Goal: Obtain resource: Download file/media

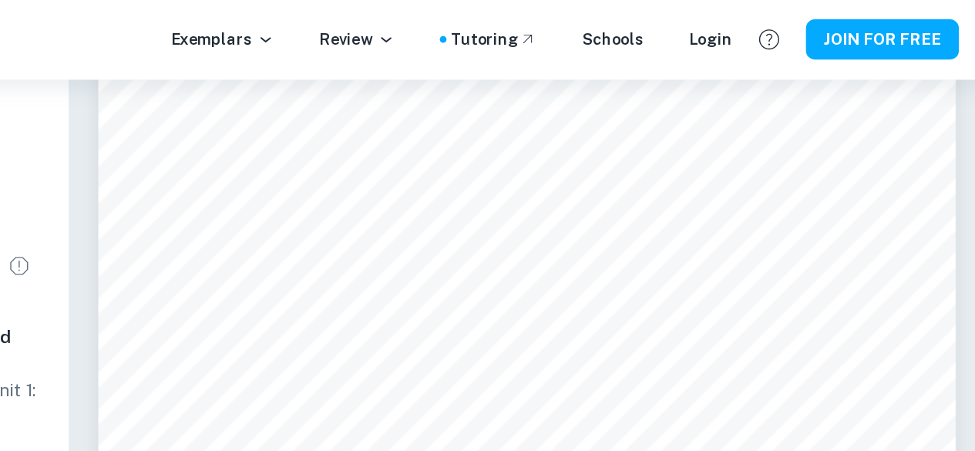
scroll to position [4914, 0]
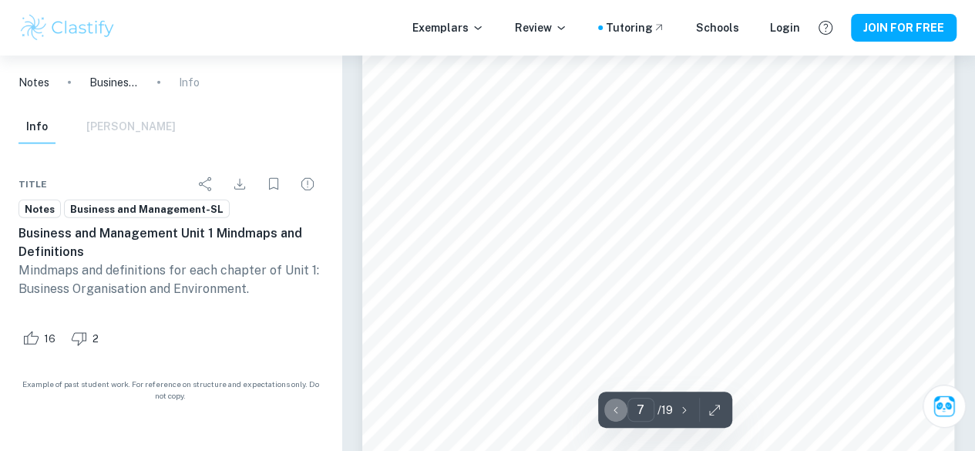
click at [618, 417] on icon "button" at bounding box center [615, 409] width 15 height 15
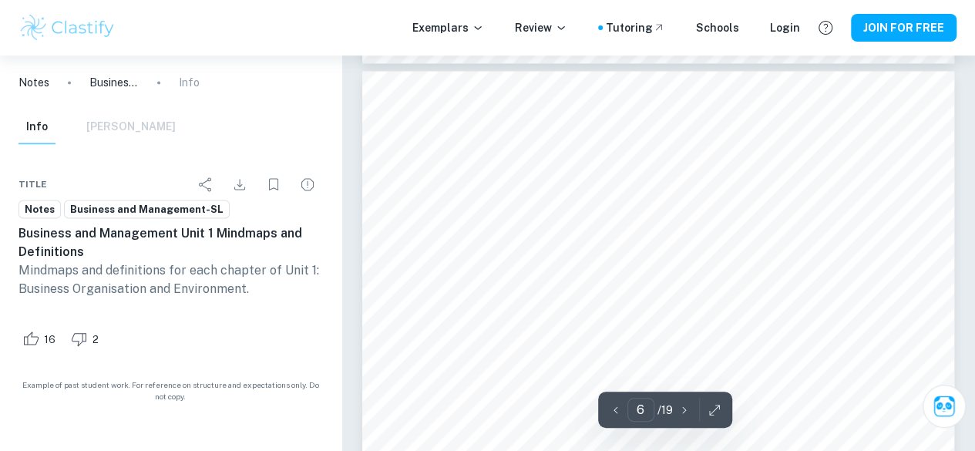
click at [618, 417] on icon "button" at bounding box center [615, 409] width 15 height 15
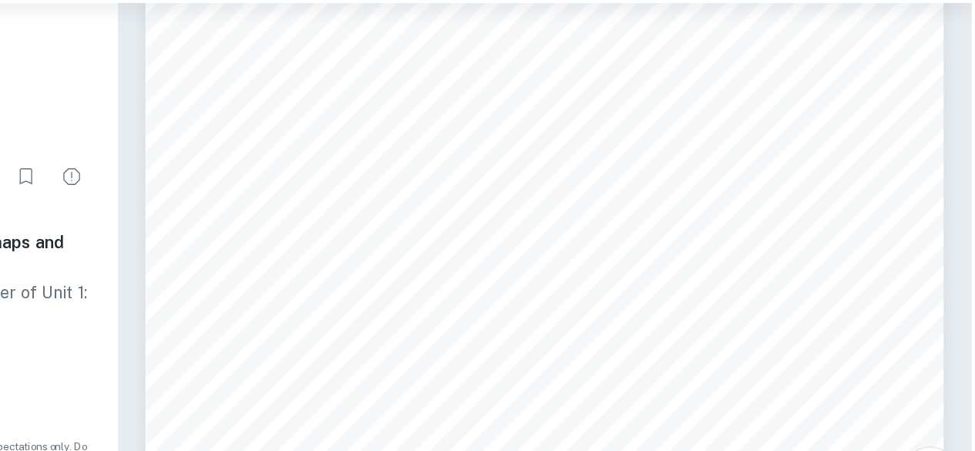
scroll to position [3546, 0]
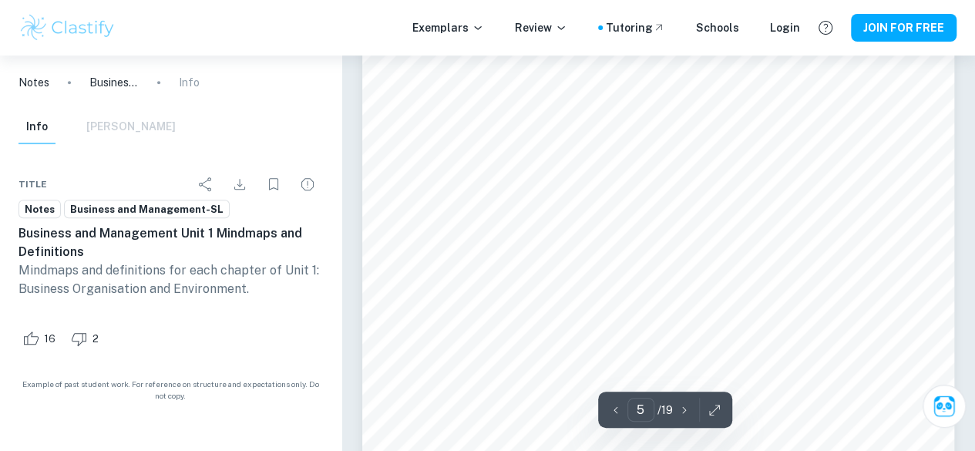
click at [685, 400] on button "button" at bounding box center [684, 410] width 23 height 24
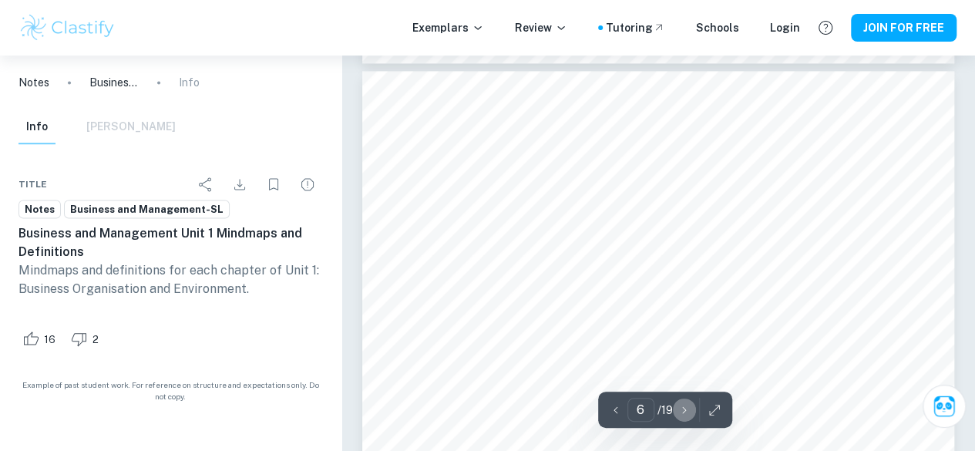
click at [681, 416] on icon "button" at bounding box center [684, 409] width 15 height 15
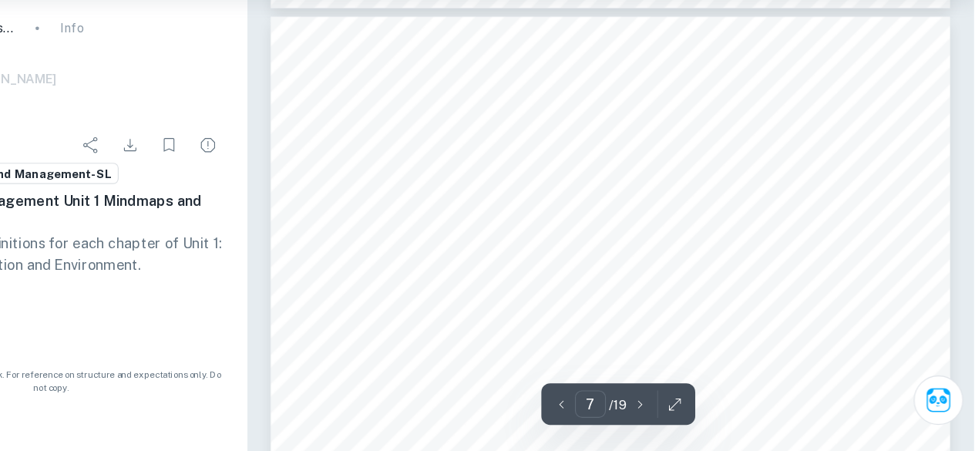
scroll to position [4830, 0]
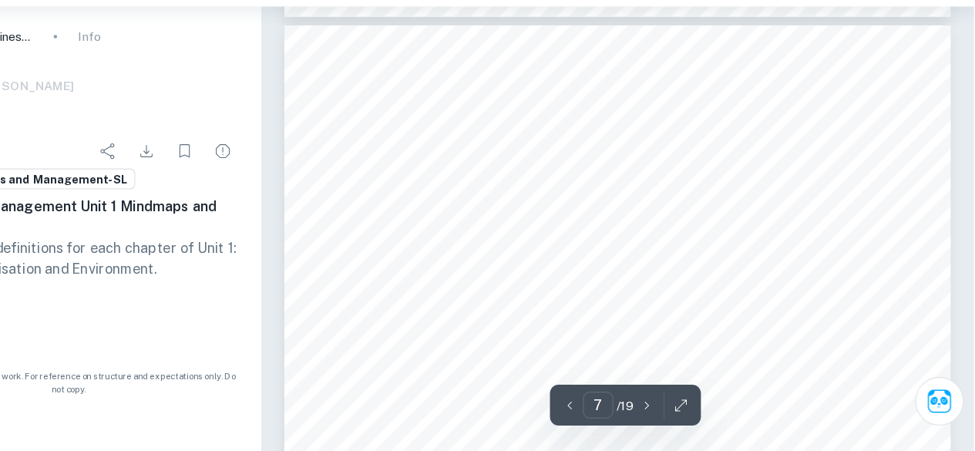
click at [683, 412] on icon "button" at bounding box center [684, 409] width 15 height 15
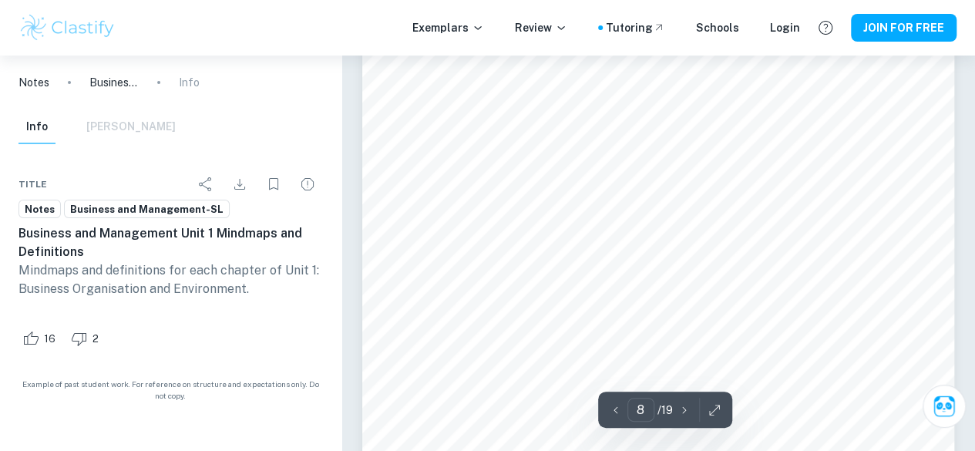
scroll to position [5727, 0]
